Goal: Transaction & Acquisition: Book appointment/travel/reservation

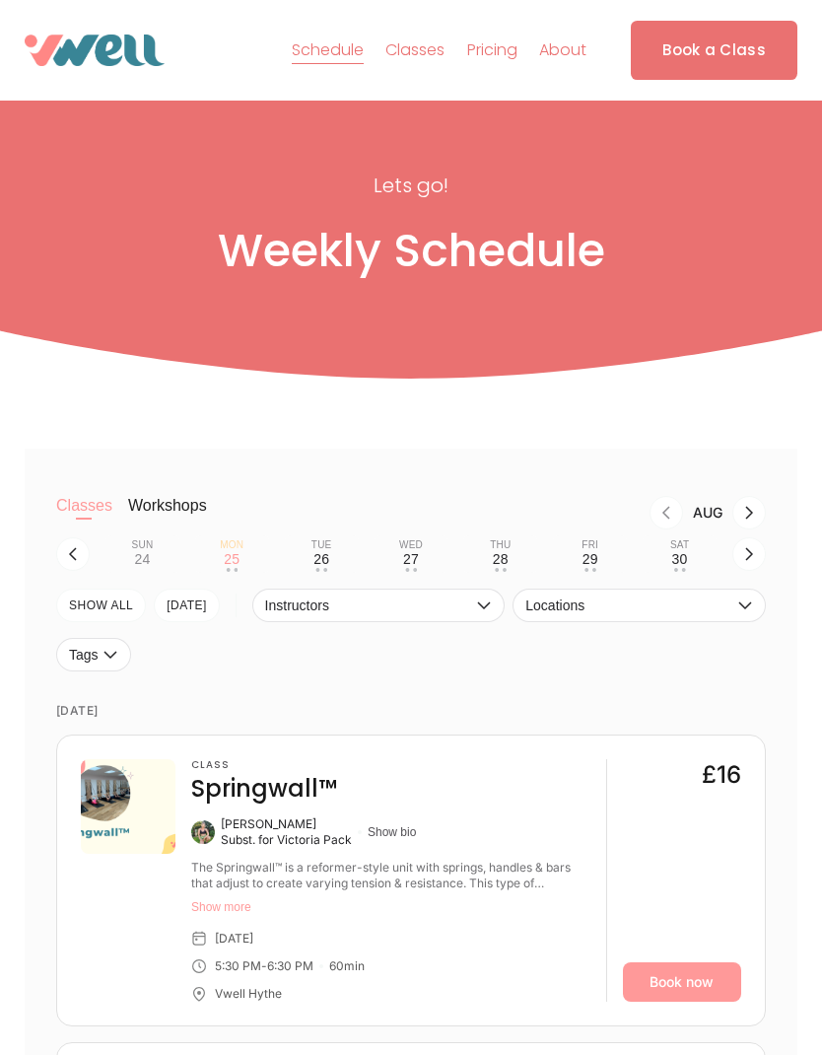
click at [326, 560] on div "26" at bounding box center [322, 559] width 16 height 16
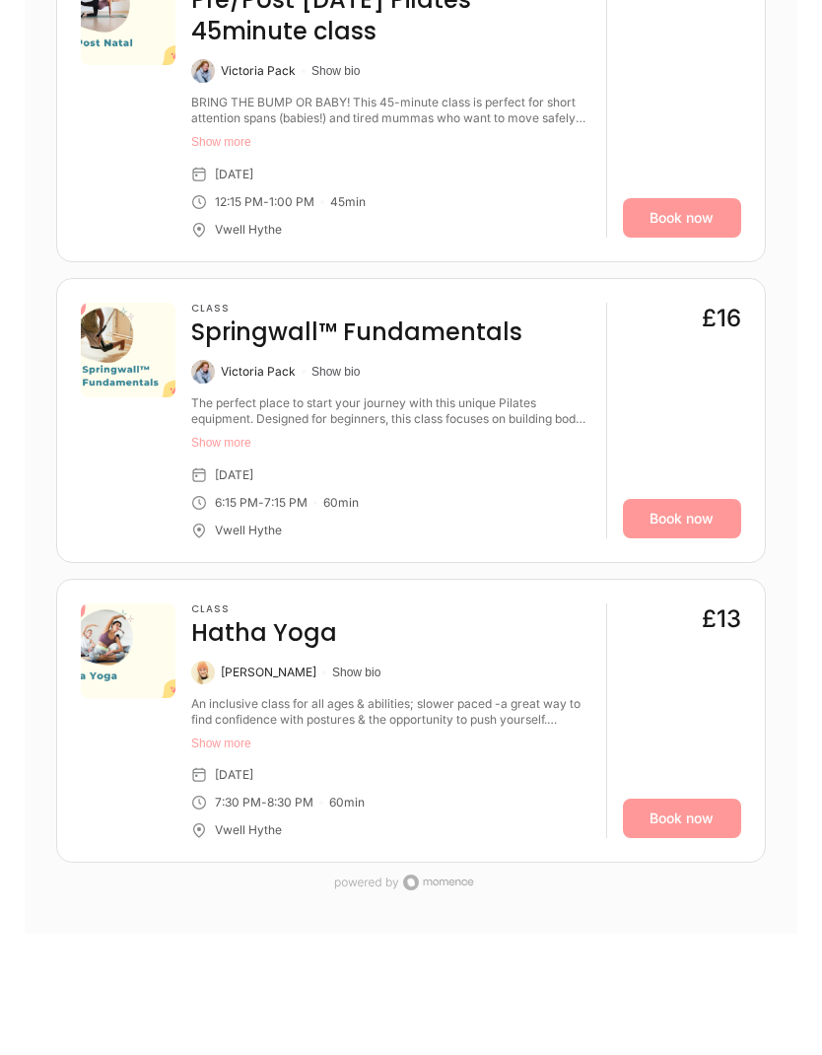
scroll to position [1916, 0]
click at [700, 838] on link "Book now" at bounding box center [682, 818] width 118 height 39
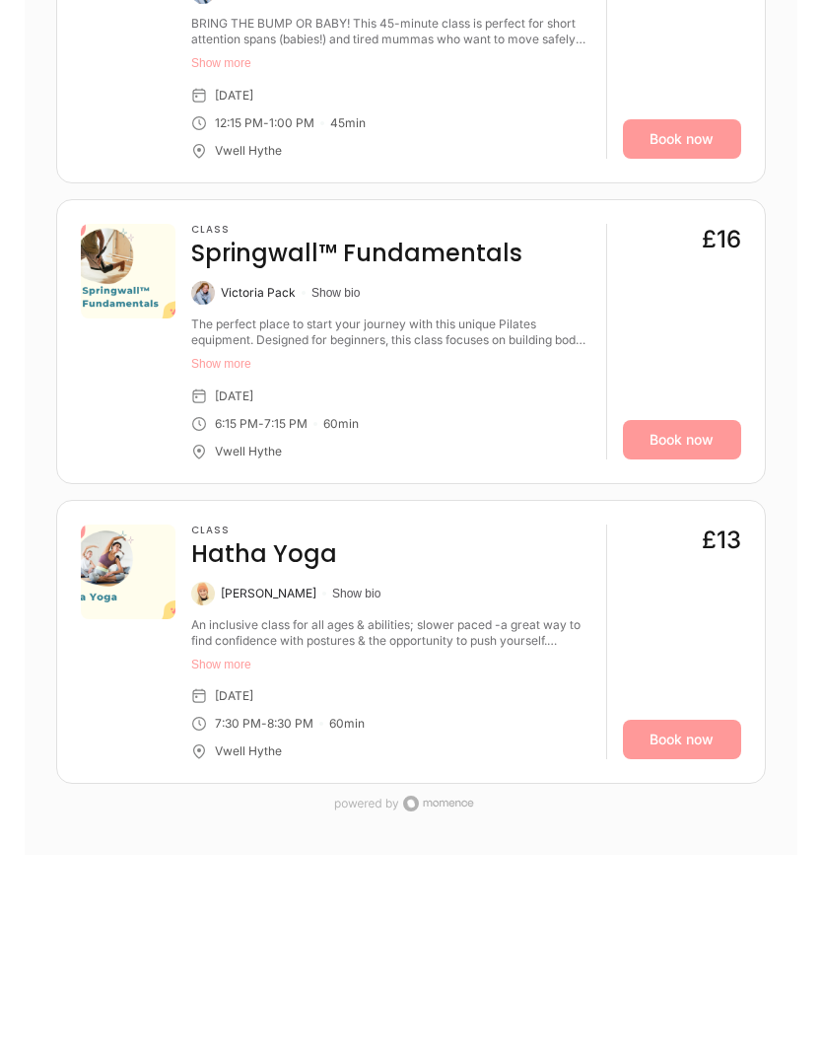
scroll to position [0, 0]
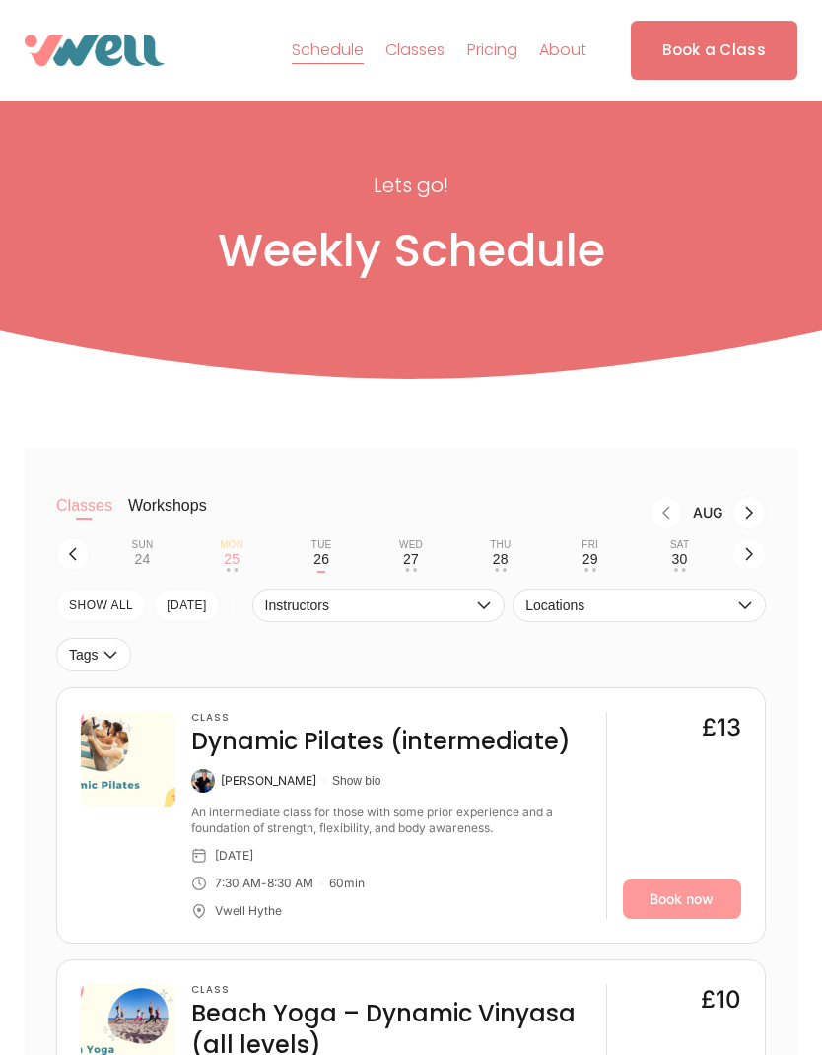
click at [506, 564] on div "28" at bounding box center [501, 559] width 16 height 16
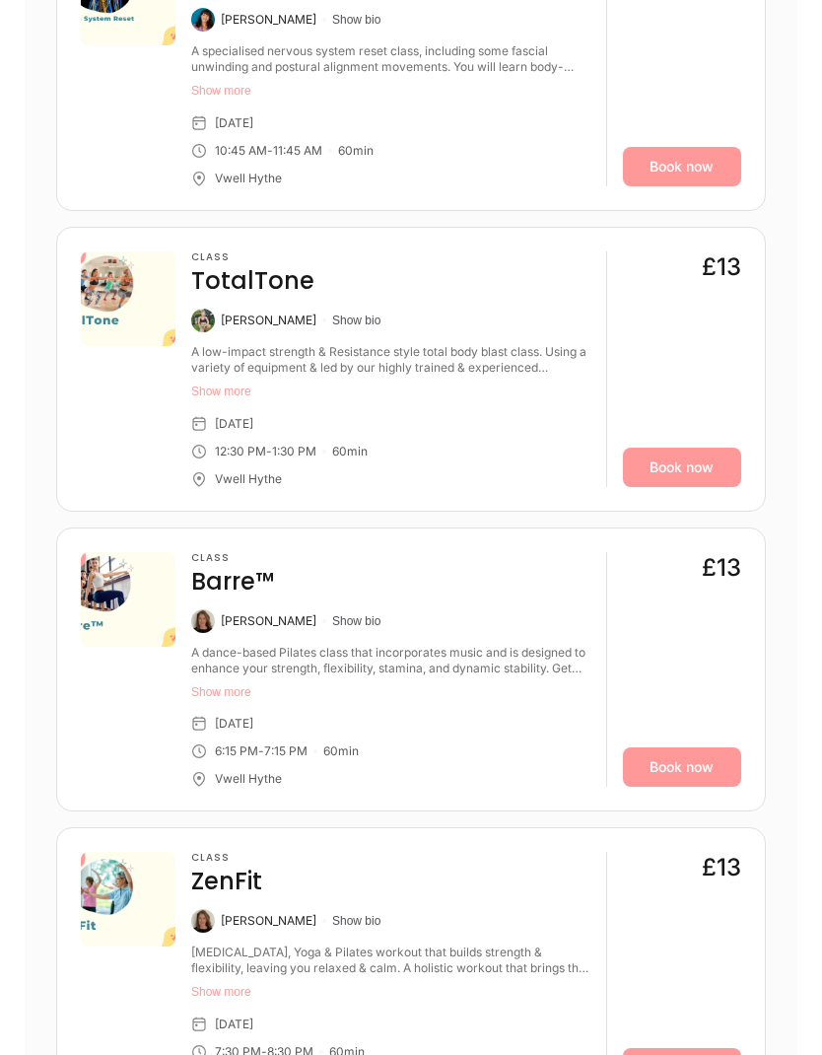
scroll to position [1663, 0]
click at [708, 787] on link "Book now" at bounding box center [682, 766] width 118 height 39
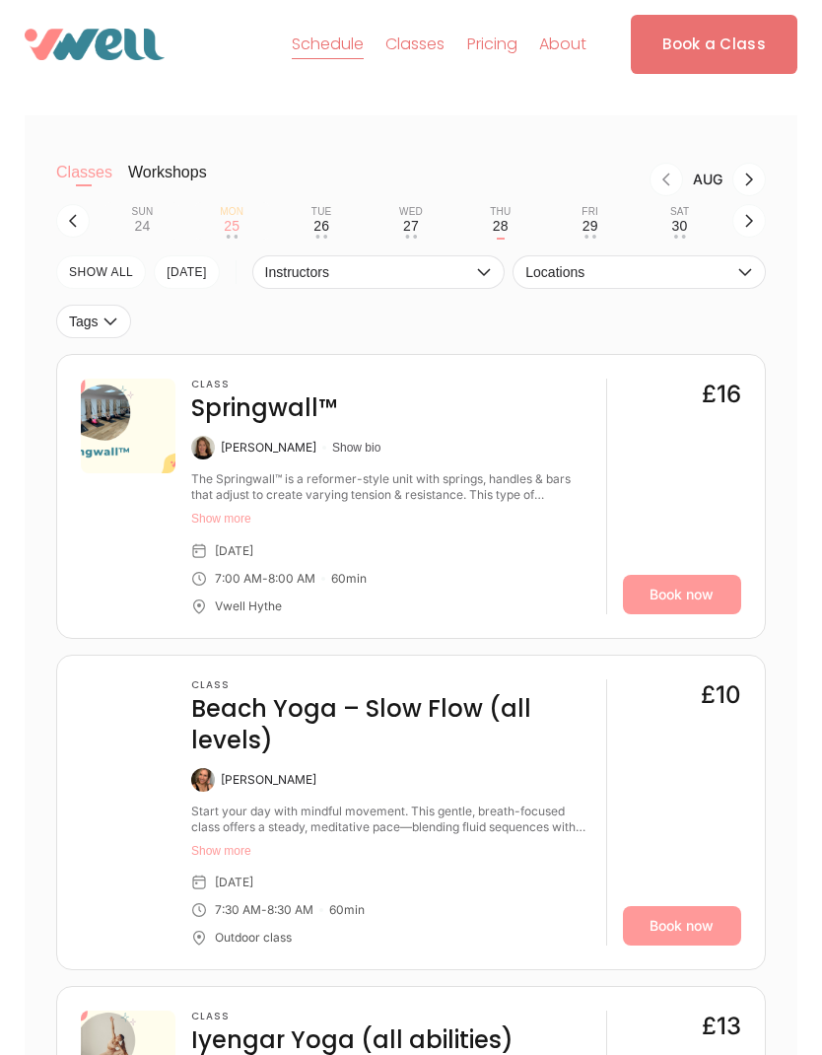
scroll to position [247, 0]
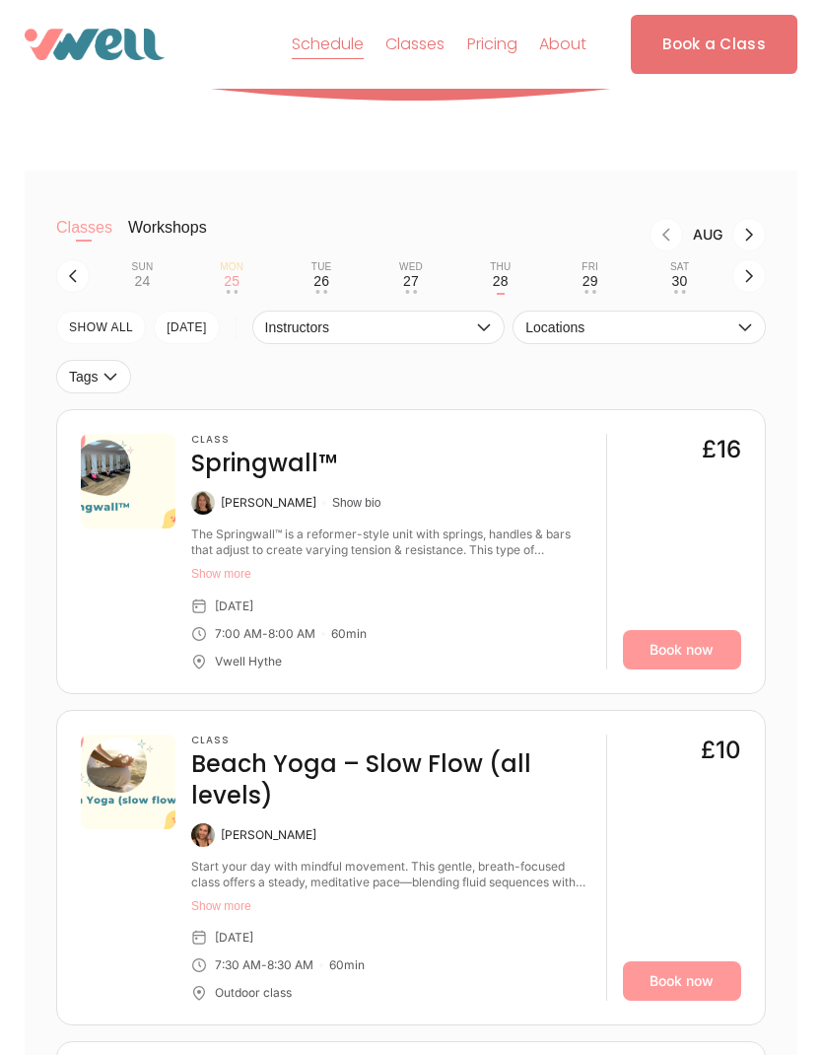
click at [606, 295] on button "Fri 29 • •" at bounding box center [590, 275] width 74 height 37
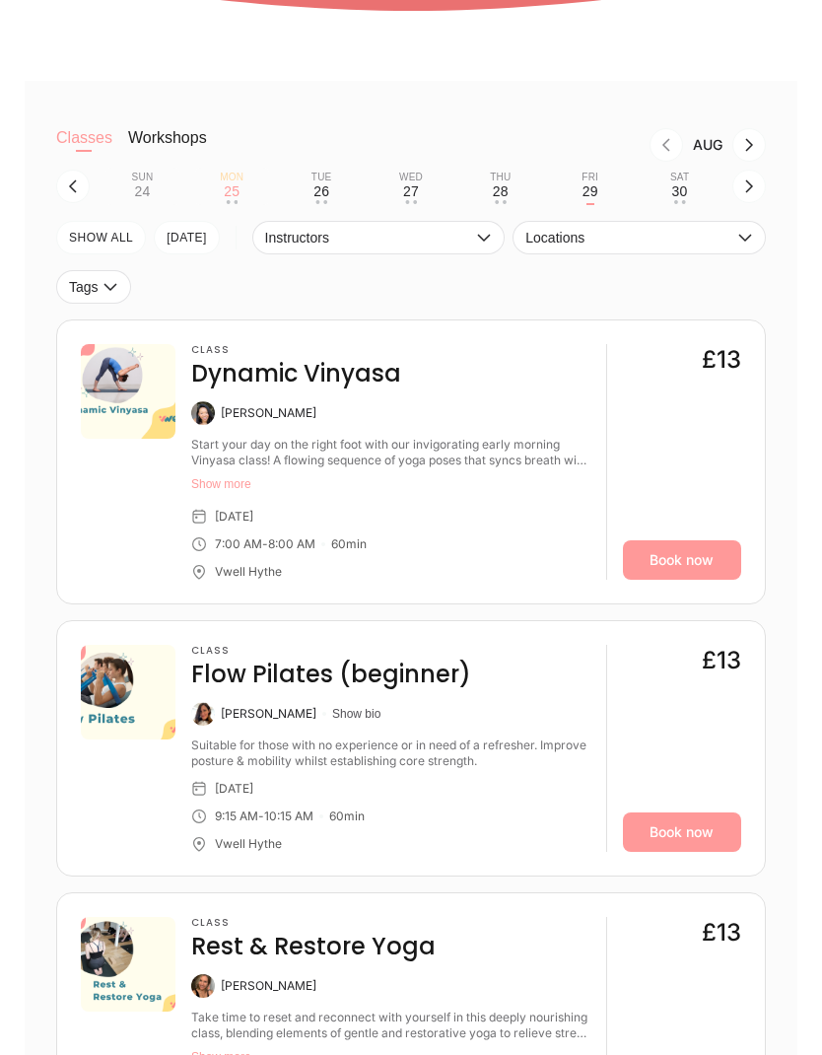
scroll to position [319, 0]
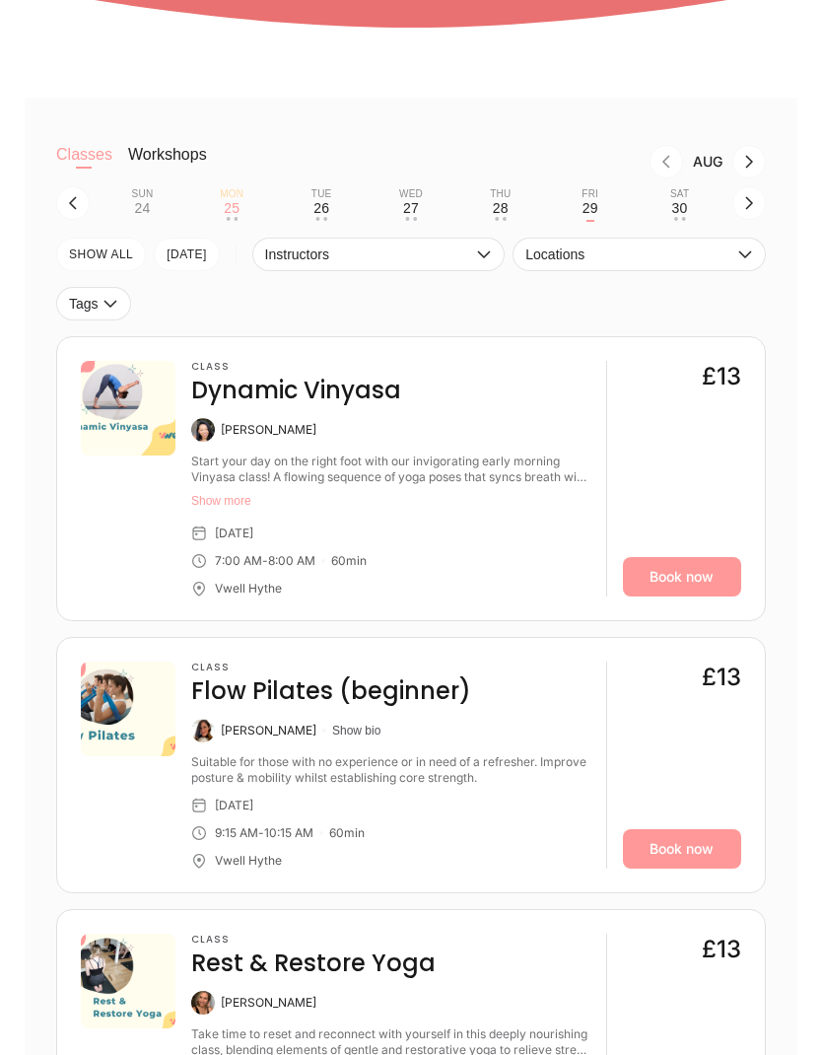
click at [702, 598] on link "Book now" at bounding box center [682, 577] width 118 height 39
click at [687, 216] on div "30" at bounding box center [680, 208] width 16 height 16
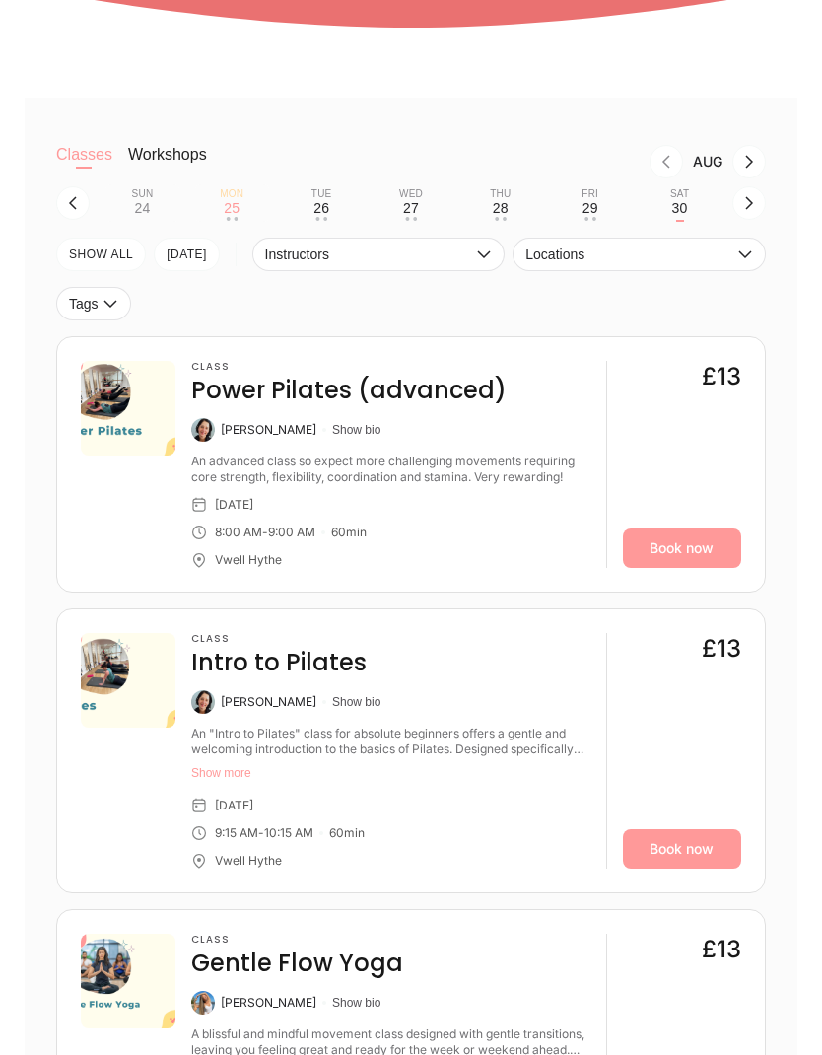
click at [686, 568] on link "Book now" at bounding box center [682, 548] width 118 height 39
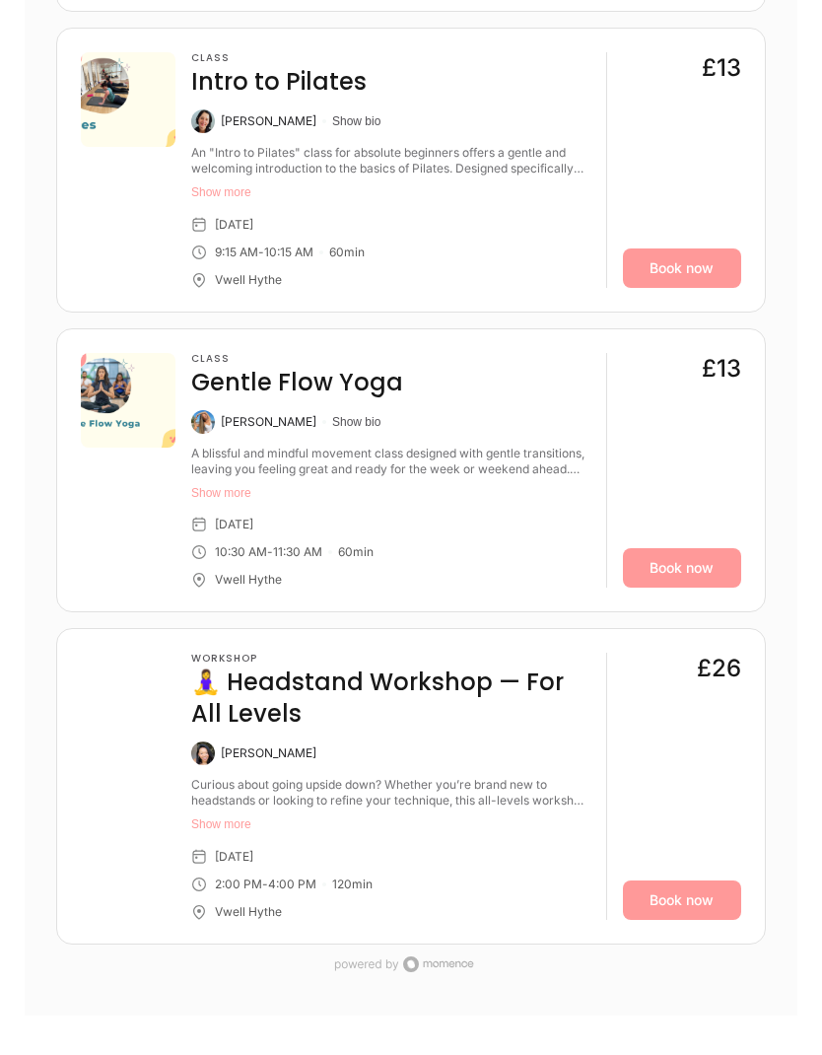
scroll to position [881, 0]
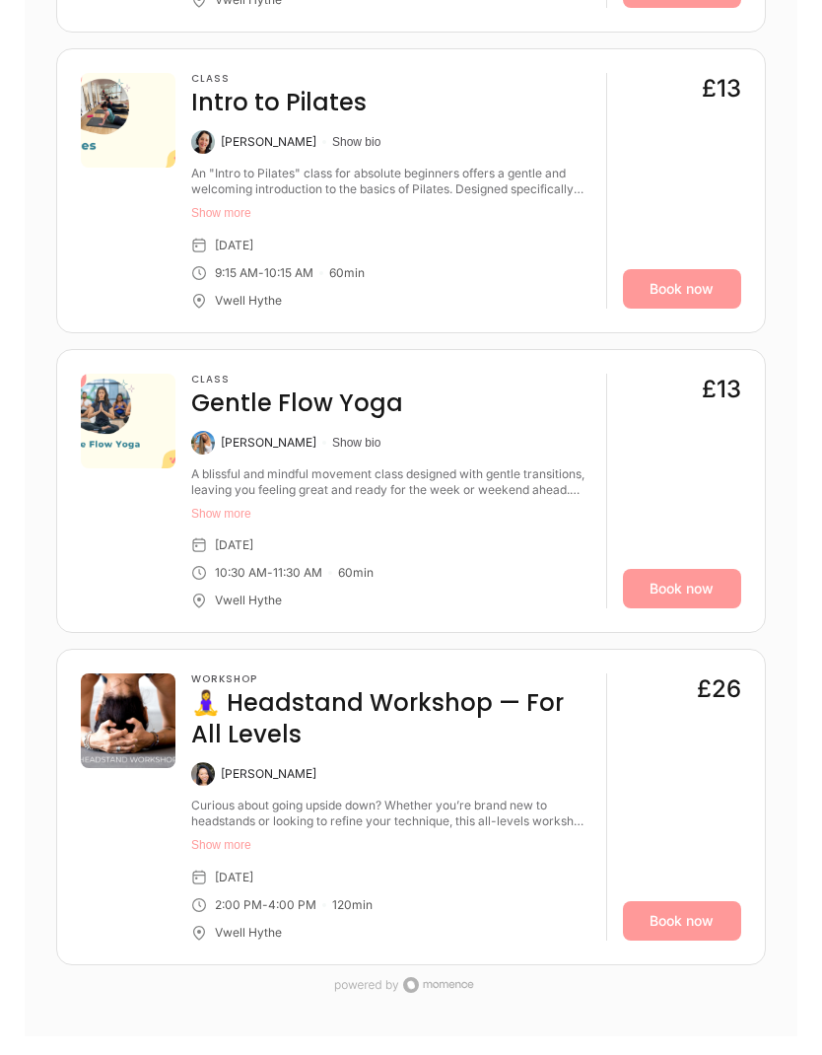
click at [685, 608] on link "Book now" at bounding box center [682, 588] width 118 height 39
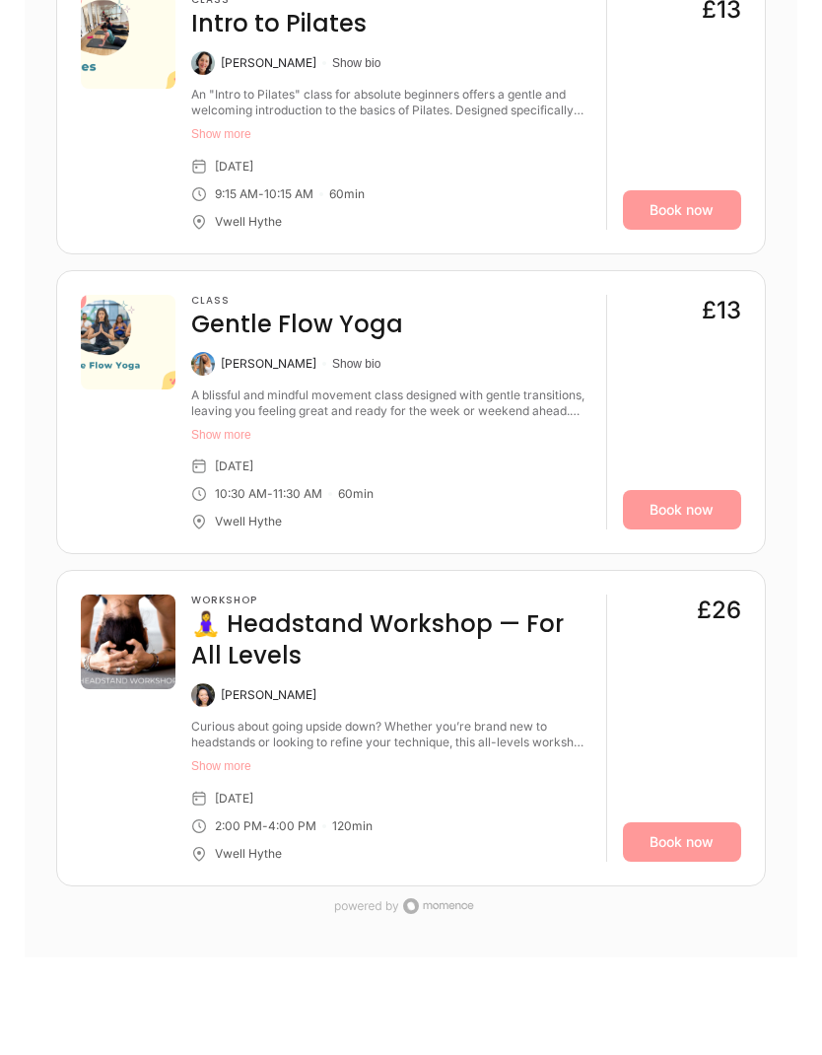
click at [687, 862] on link "Book now" at bounding box center [682, 841] width 118 height 39
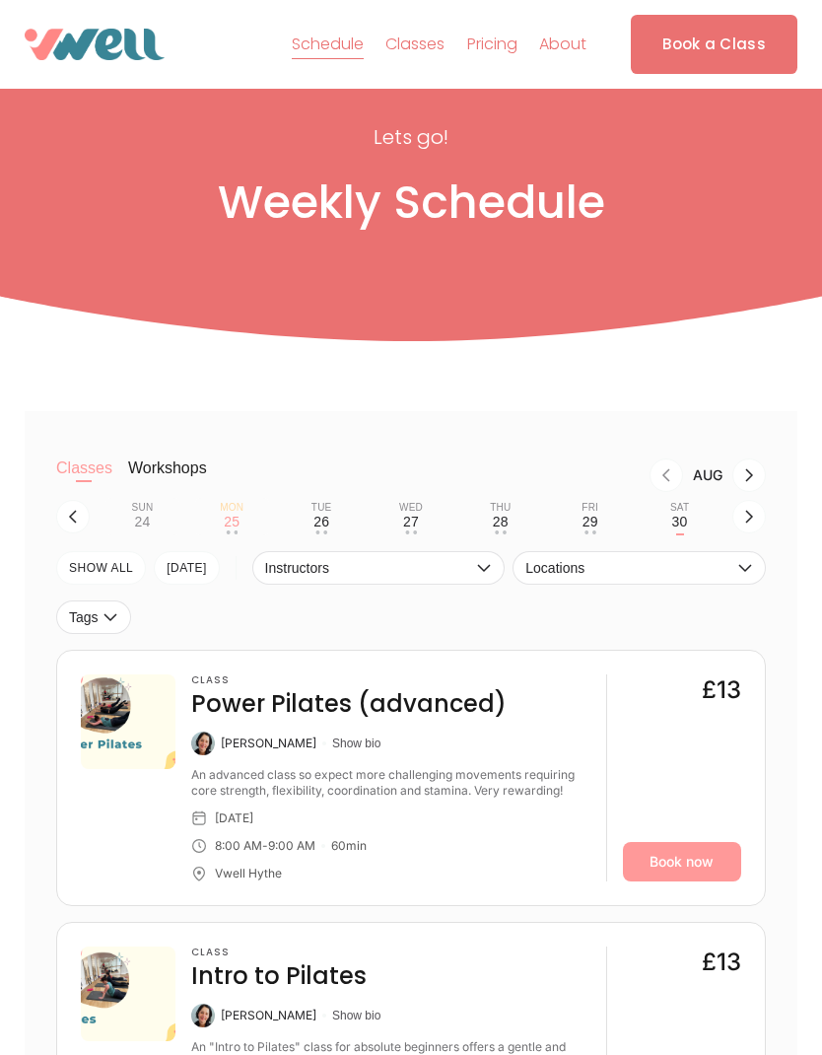
scroll to position [54, 0]
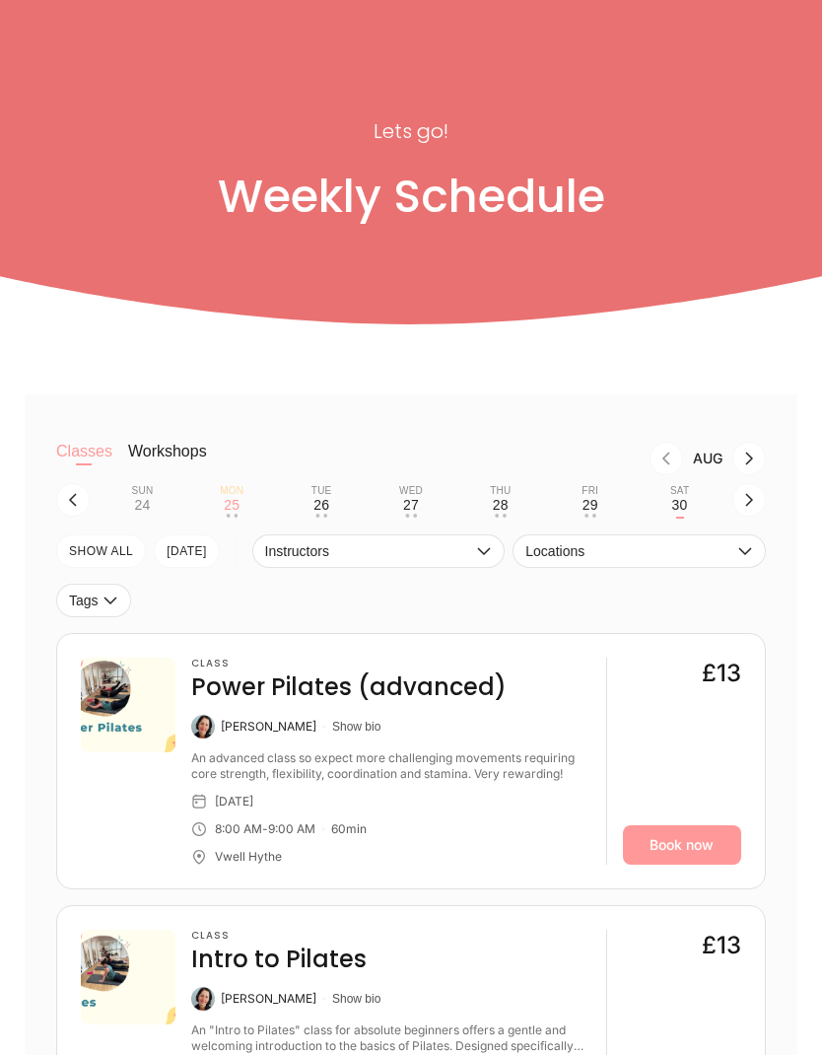
click at [752, 508] on icon "button" at bounding box center [750, 500] width 16 height 16
click at [151, 510] on button "Sun 31 • •" at bounding box center [143, 499] width 74 height 37
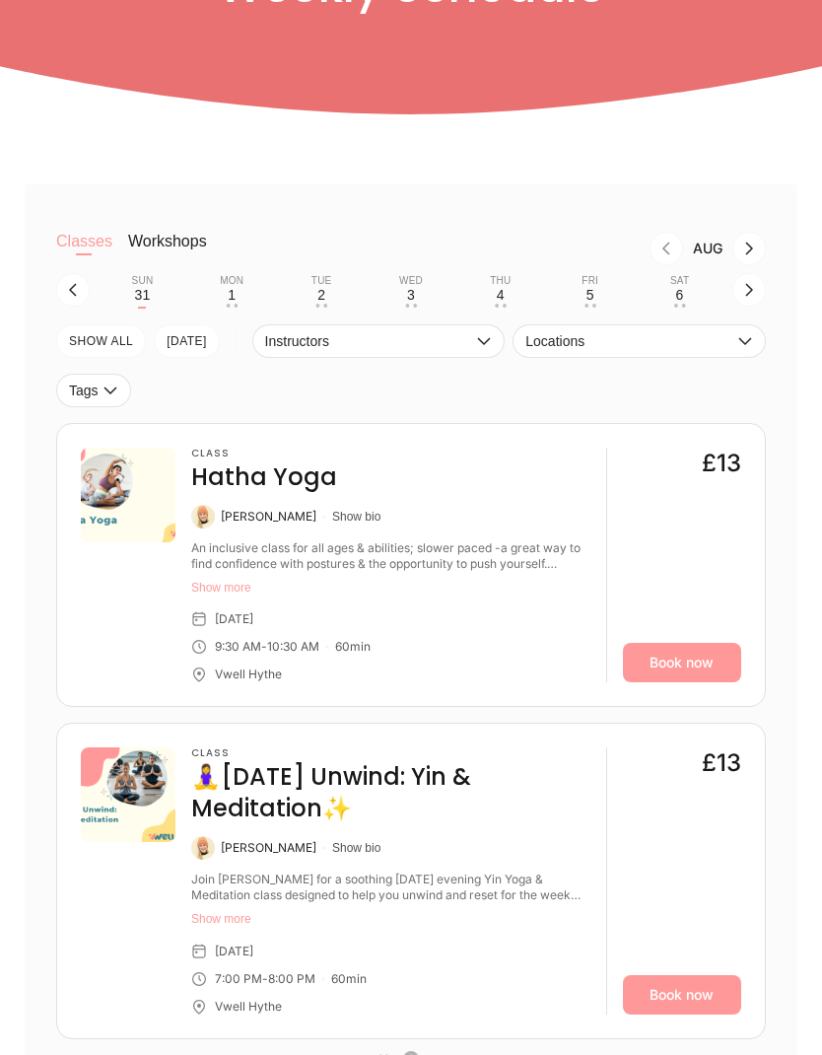
scroll to position [373, 0]
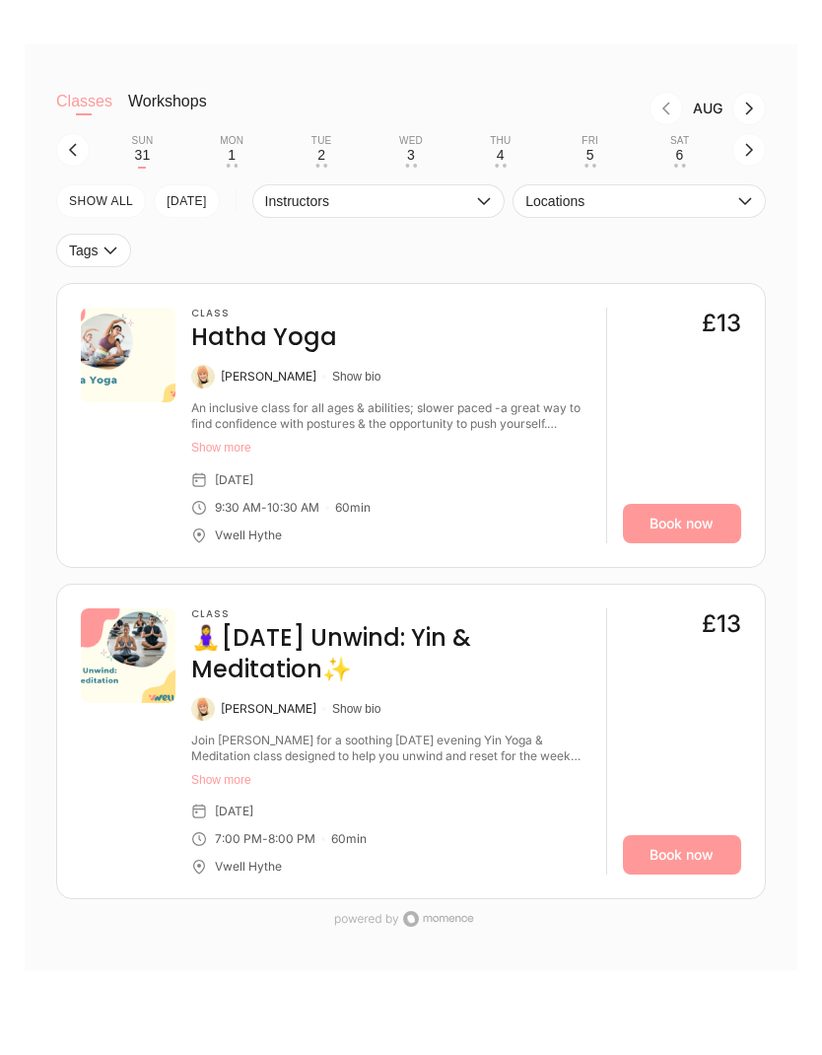
click at [685, 544] on link "Book now" at bounding box center [682, 524] width 118 height 39
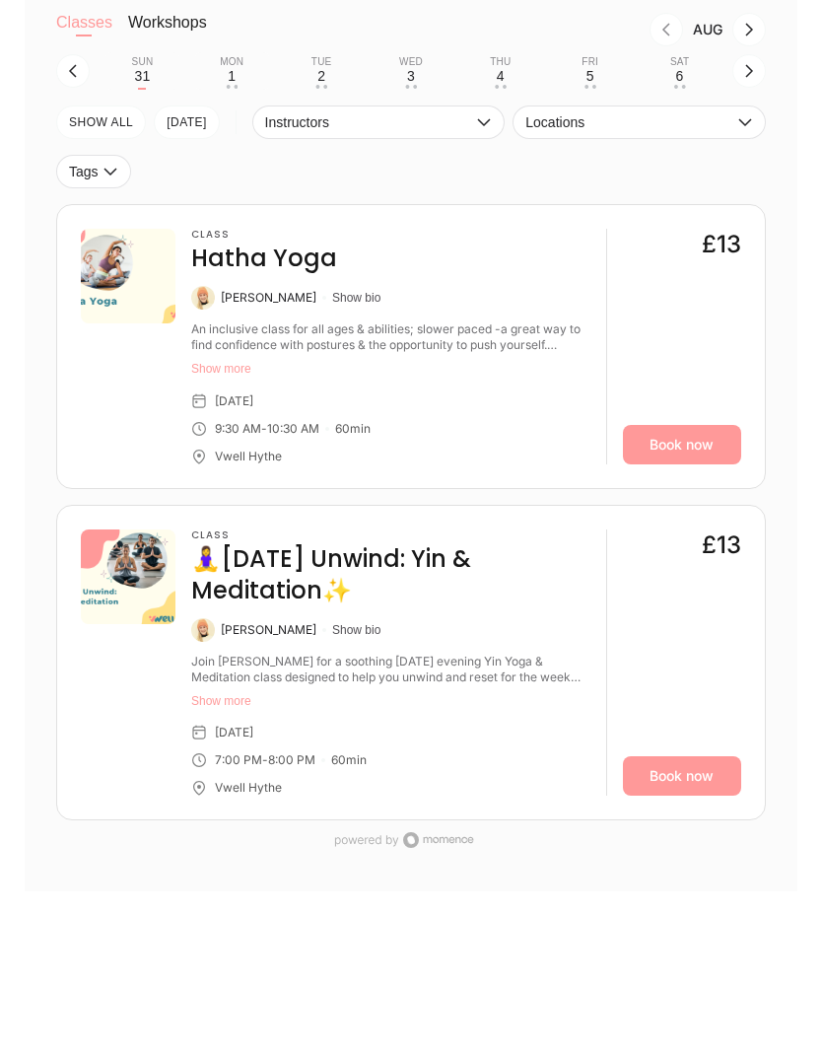
click at [701, 796] on link "Book now" at bounding box center [682, 775] width 118 height 39
